Goal: Contribute content

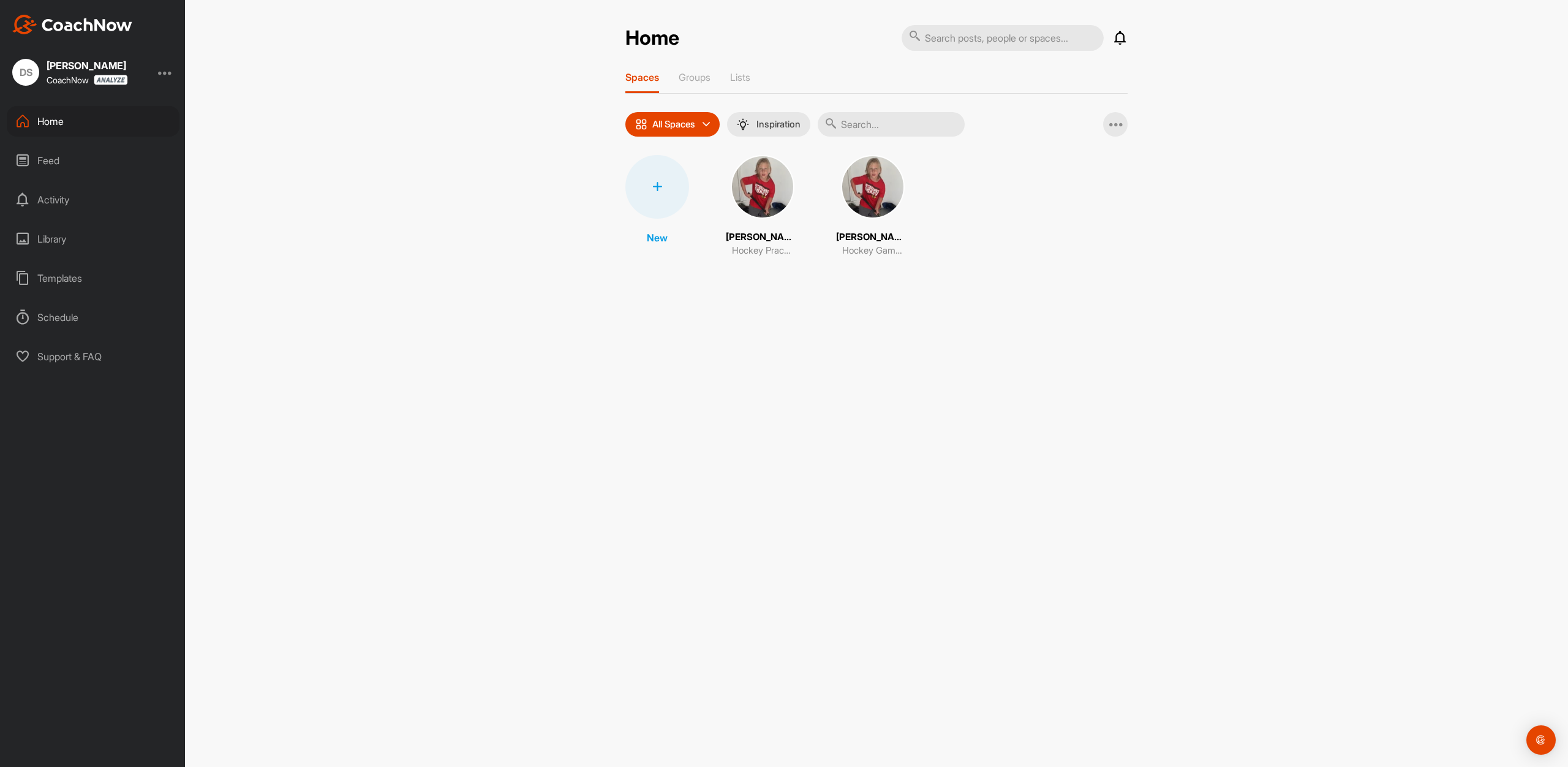
click at [48, 234] on div "Library" at bounding box center [93, 239] width 173 height 31
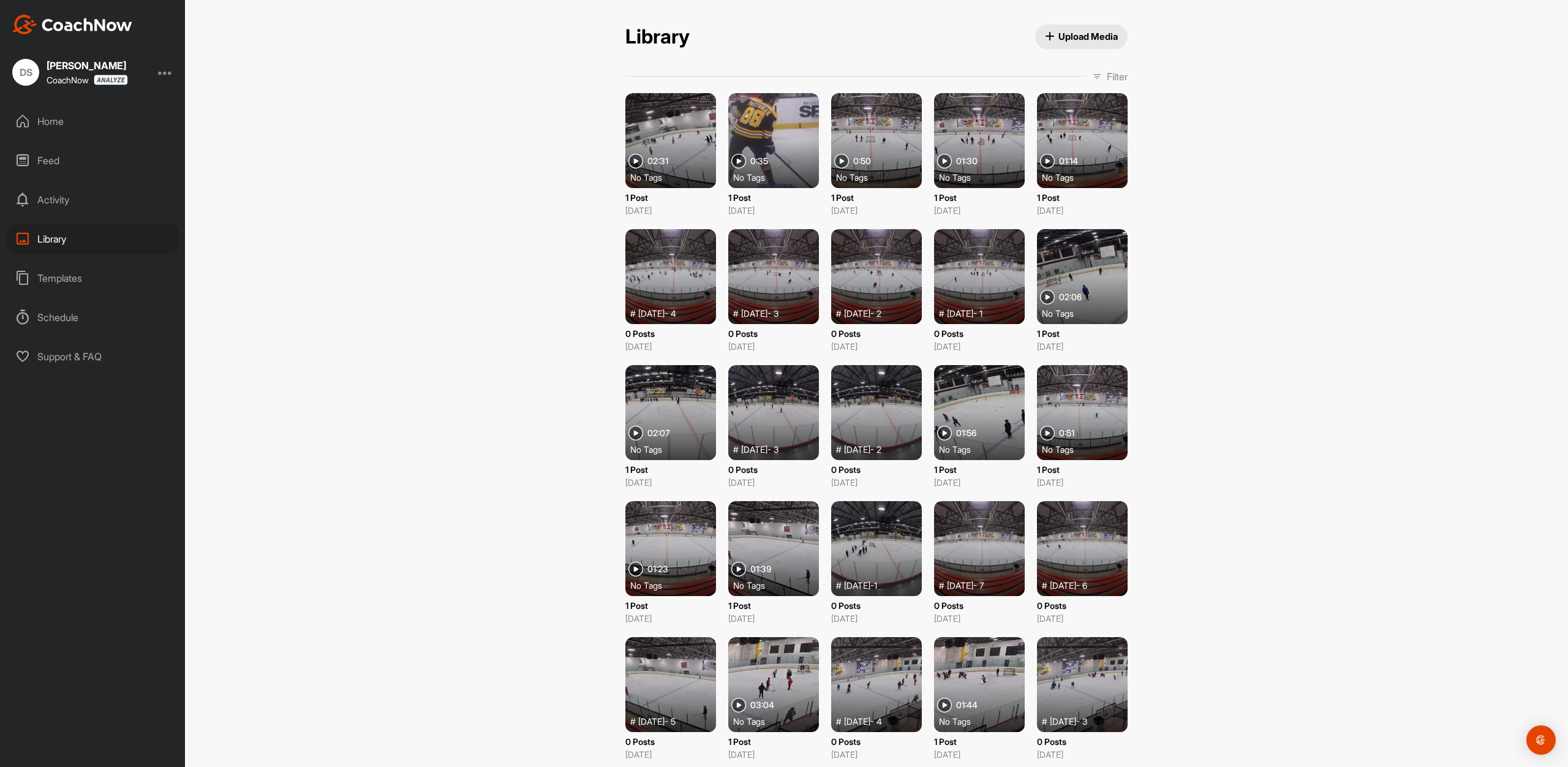
click at [1066, 39] on span "Upload Media" at bounding box center [1081, 36] width 73 height 13
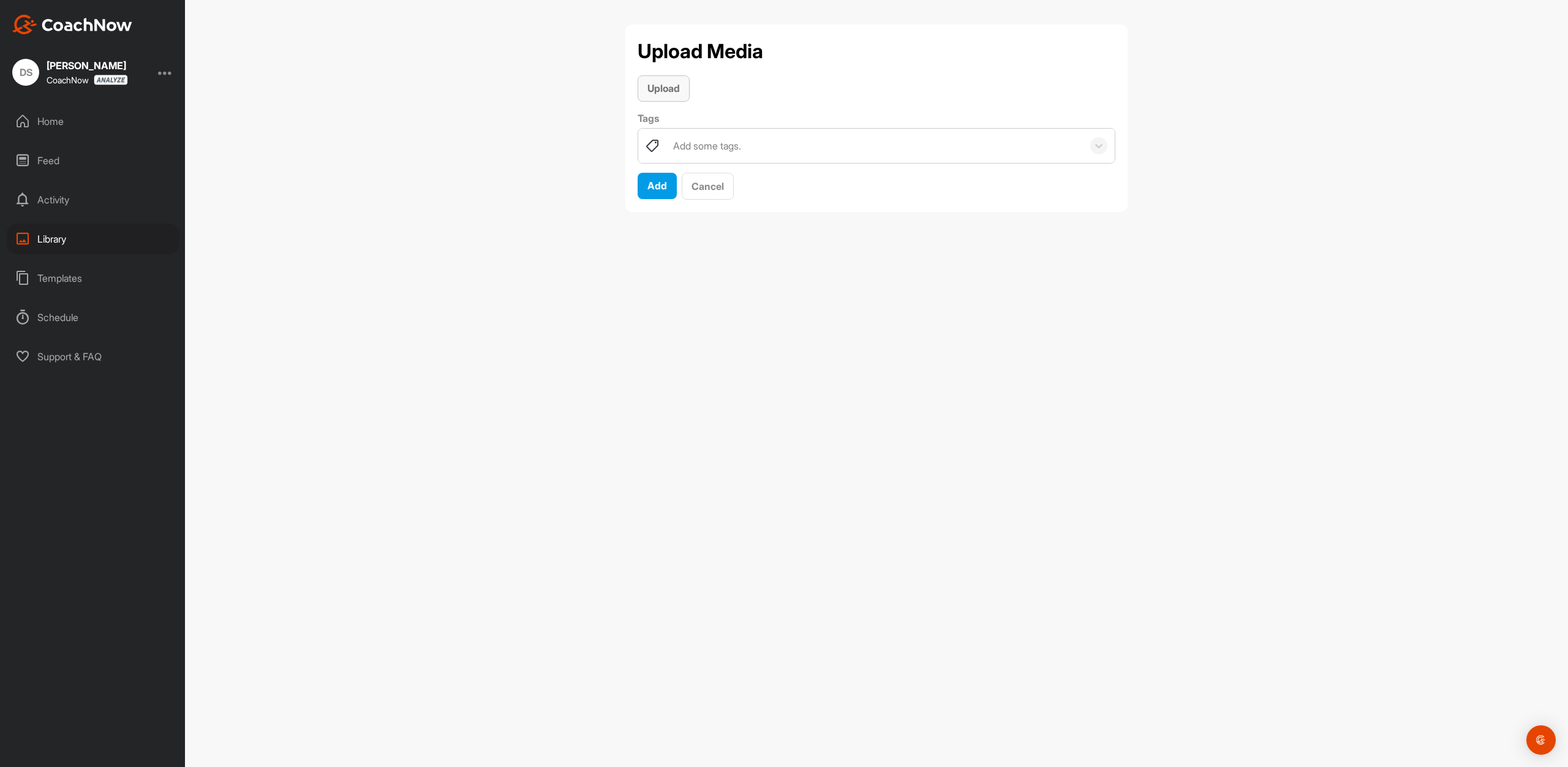
click at [674, 91] on span "Upload" at bounding box center [664, 88] width 33 height 13
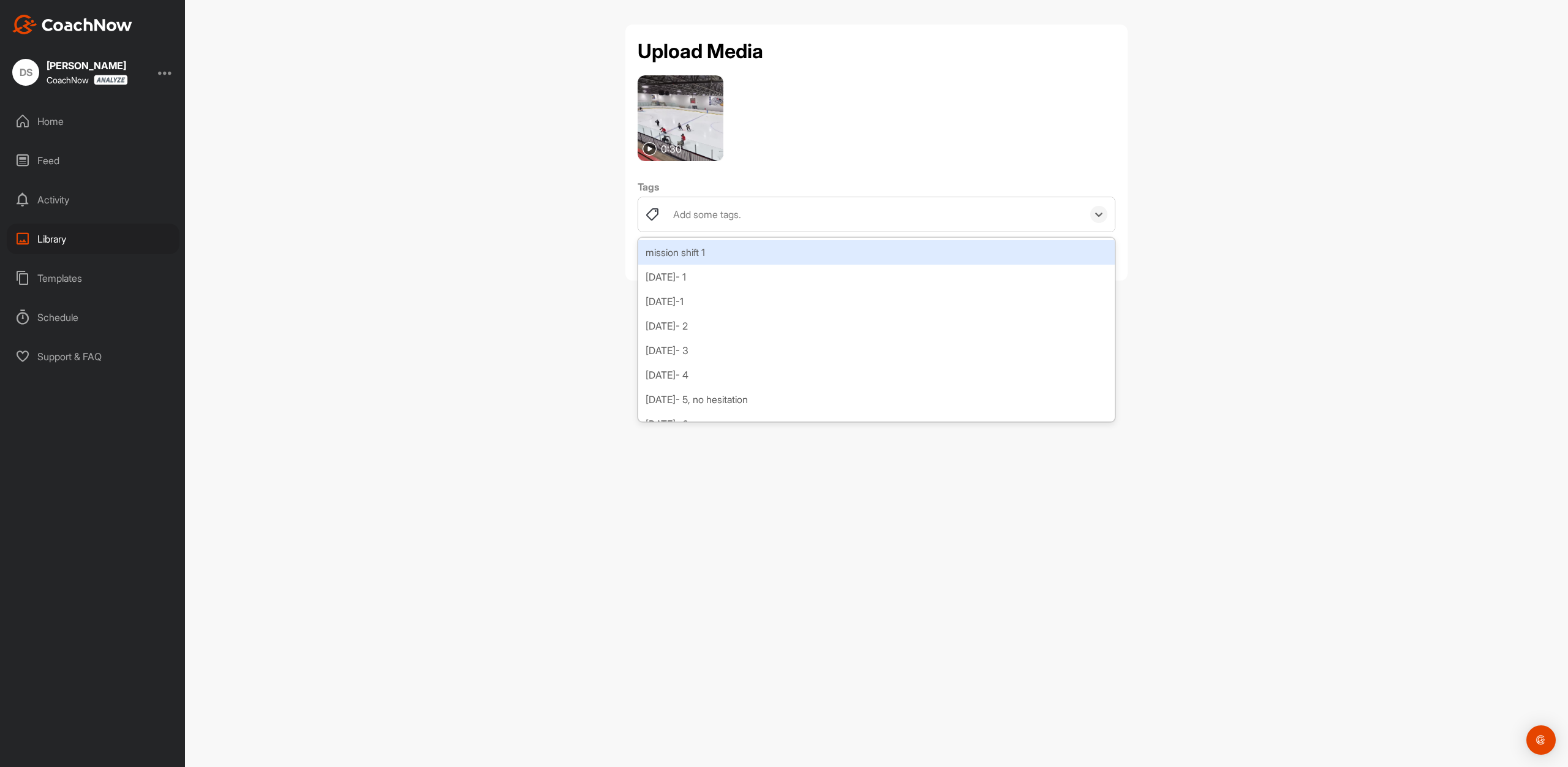
click at [686, 211] on div "Add some tags." at bounding box center [707, 214] width 68 height 14
type input "[DATE]- 1"
click at [708, 249] on div "Create "[DATE]- 1"" at bounding box center [876, 252] width 476 height 24
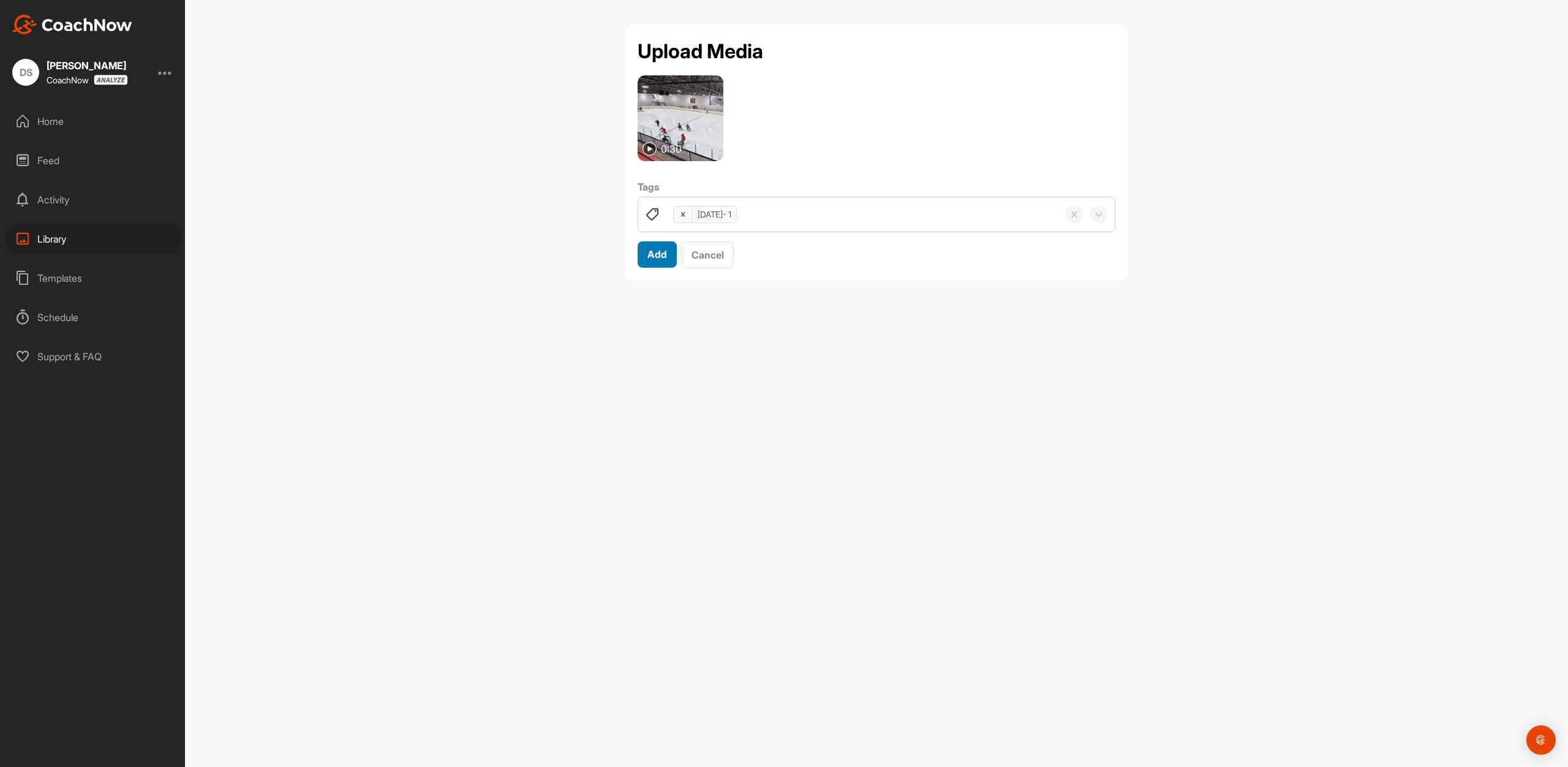
click at [662, 254] on span "Add" at bounding box center [657, 254] width 19 height 13
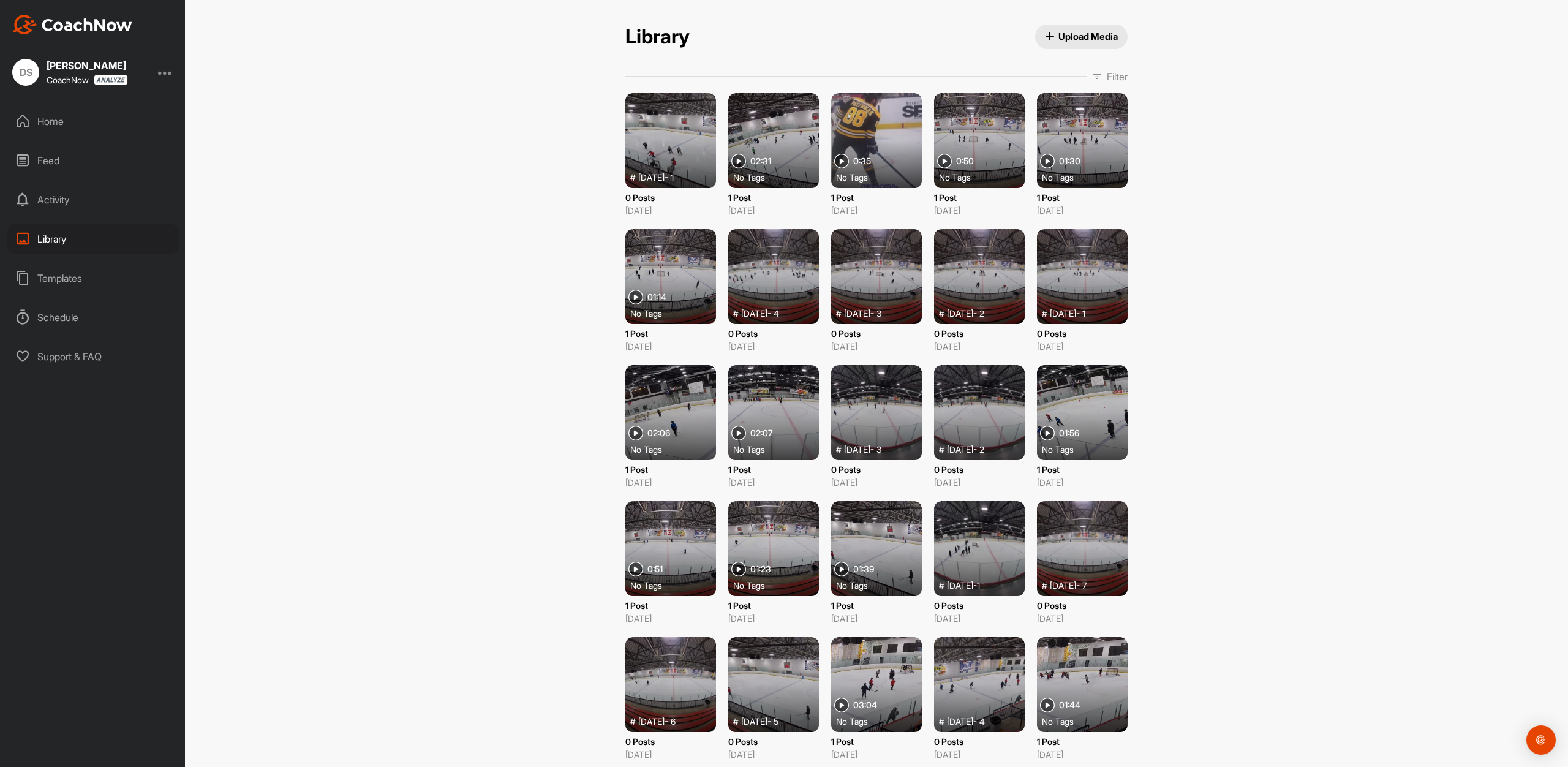
click at [1084, 44] on button "Upload Media" at bounding box center [1082, 36] width 93 height 24
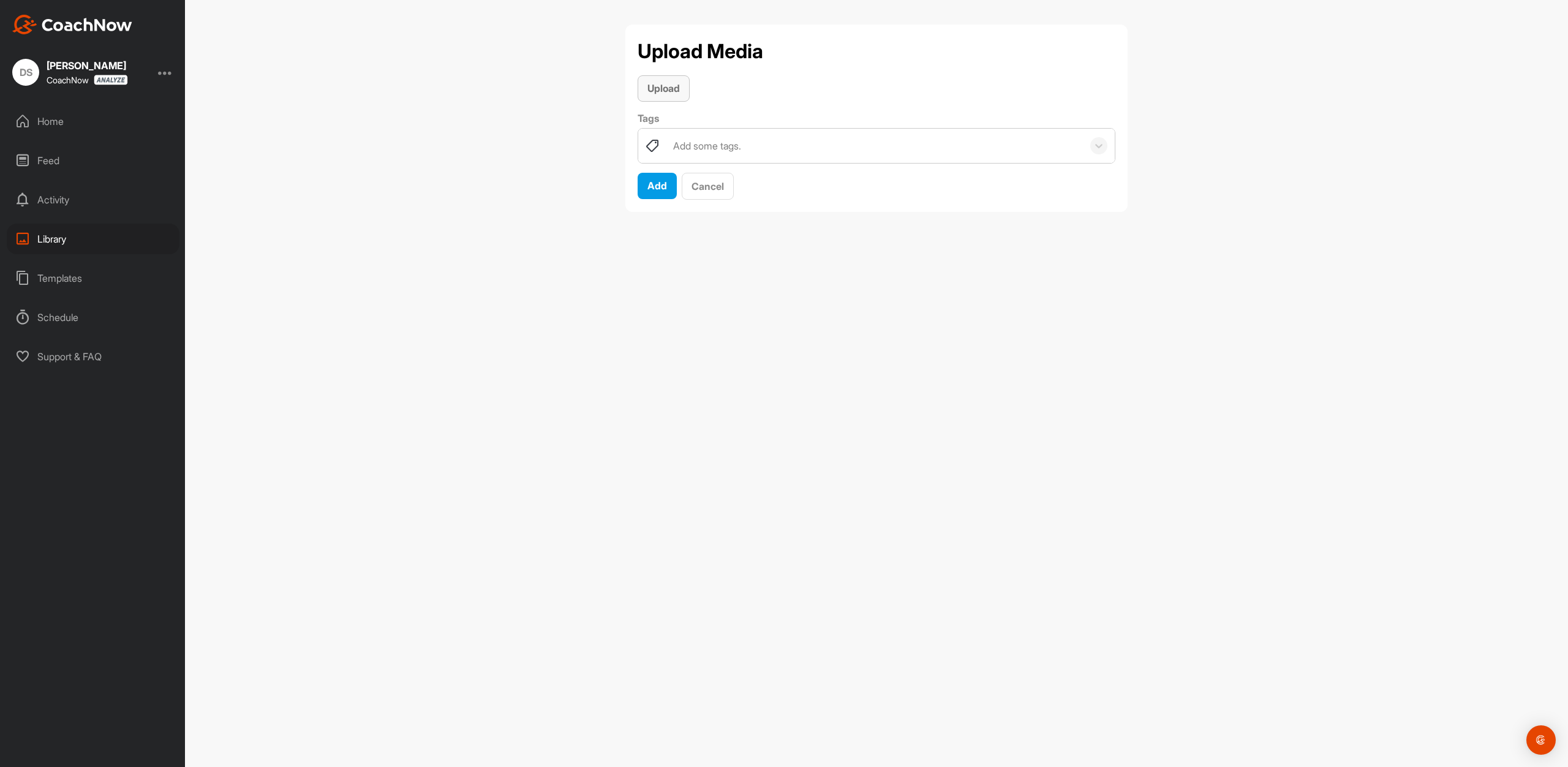
click at [667, 87] on span "Upload" at bounding box center [664, 88] width 33 height 13
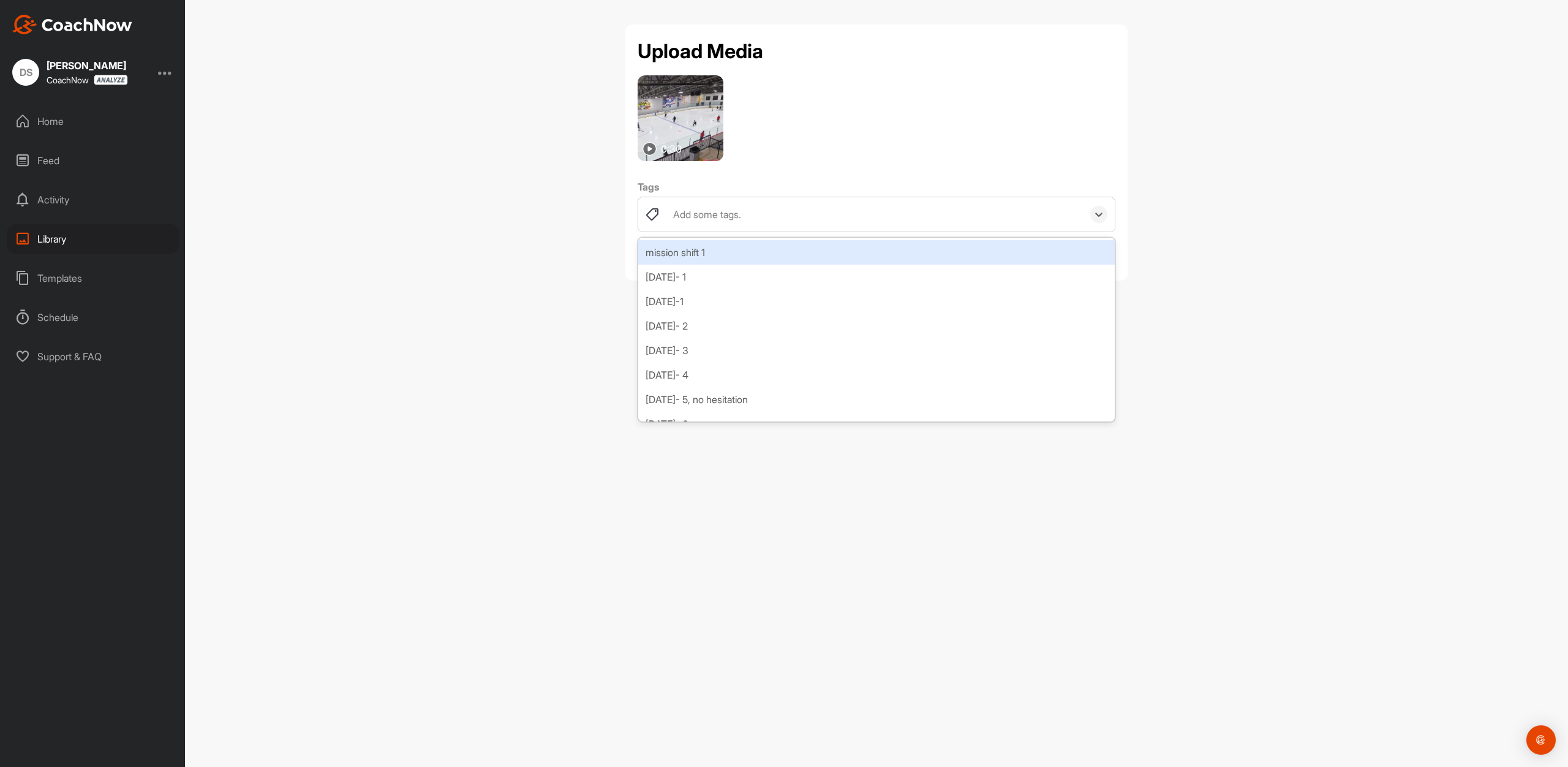
click at [713, 210] on div "Add some tags." at bounding box center [707, 214] width 68 height 14
type input "[DATE]- 2"
click at [713, 243] on div "Create "[DATE]- 2"" at bounding box center [876, 252] width 476 height 24
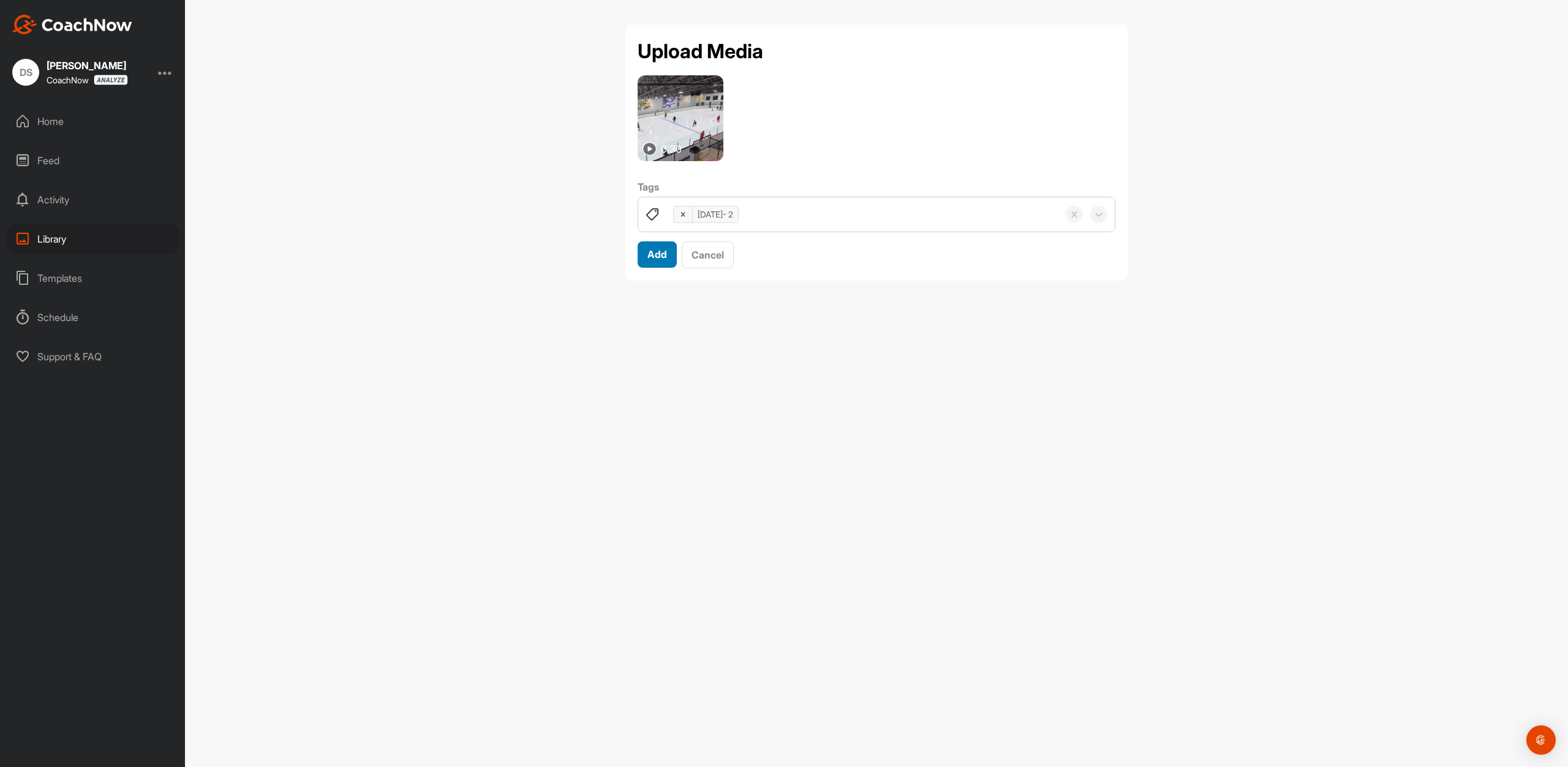
click at [657, 253] on span "Add" at bounding box center [657, 254] width 19 height 13
